Goal: Navigation & Orientation: Go to known website

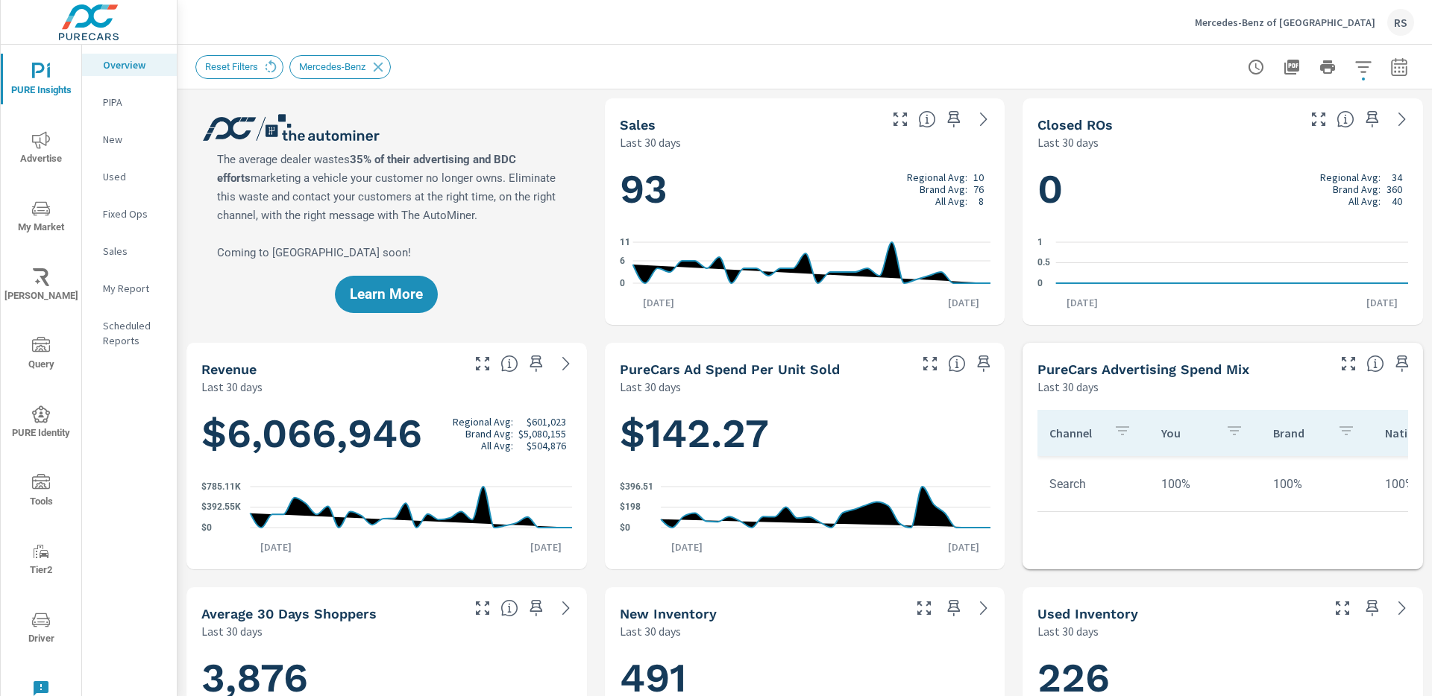
scroll to position [1, 0]
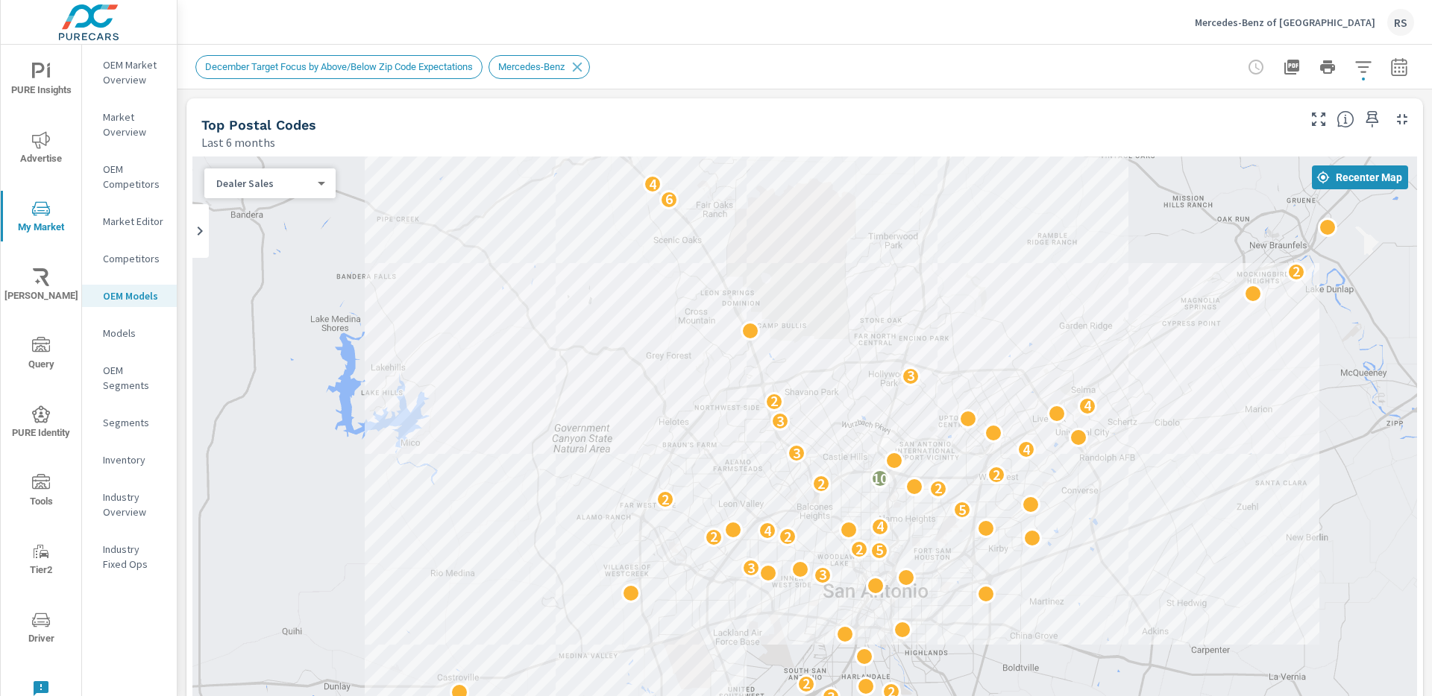
scroll to position [1, 0]
